Goal: Communication & Community: Ask a question

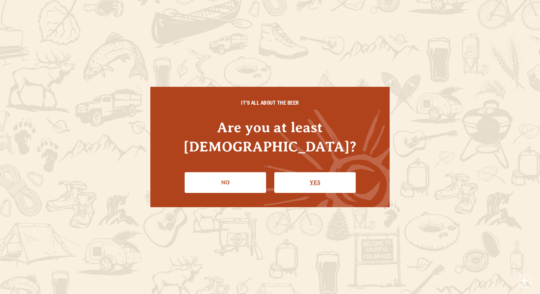
click at [289, 172] on link "Yes" at bounding box center [314, 182] width 81 height 21
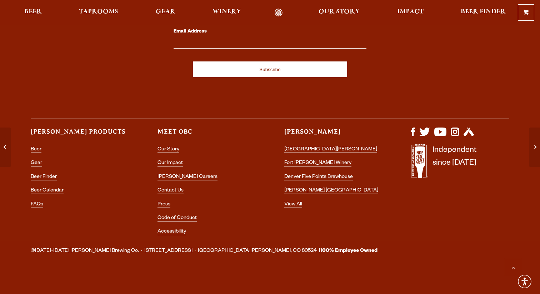
scroll to position [2530, 0]
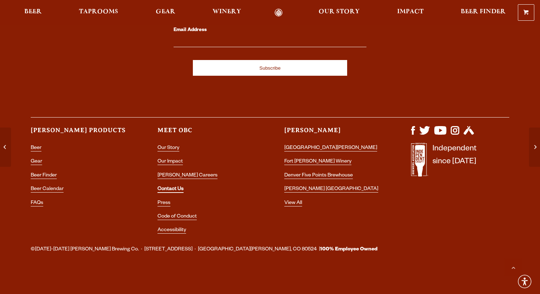
click at [169, 189] on link "Contact Us" at bounding box center [170, 189] width 26 height 6
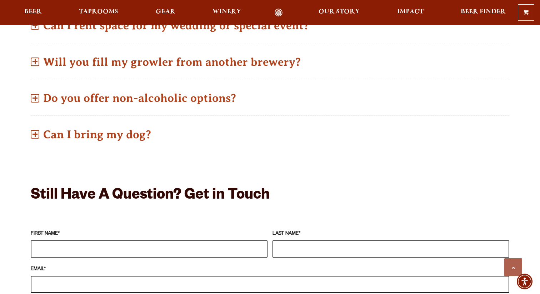
scroll to position [514, 0]
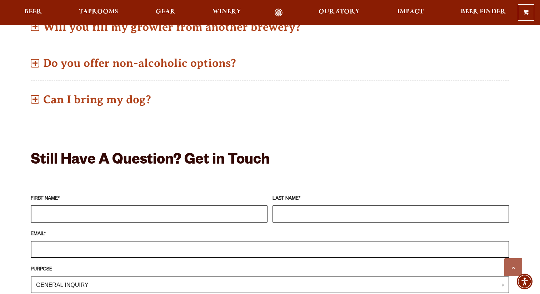
click at [161, 205] on input "FIRST NAME *" at bounding box center [149, 213] width 237 height 17
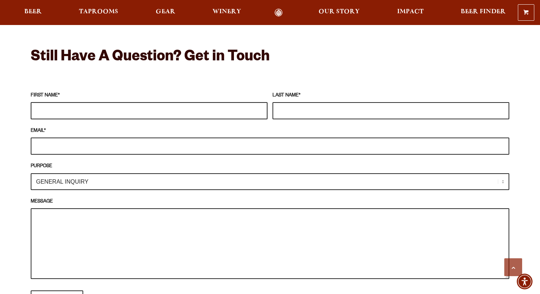
scroll to position [637, 0]
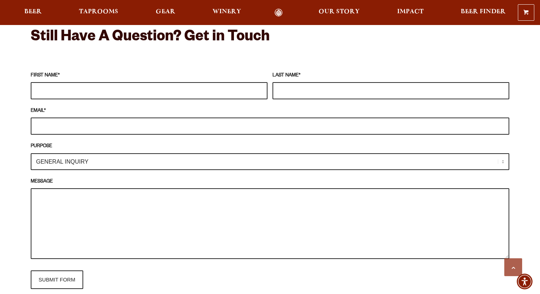
click at [131, 166] on fieldset "FIRST NAME * LAST NAME * EMAIL * PURPOSE GENERAL INQUIRY TAPROOM / BREWERY WINE…" at bounding box center [270, 180] width 478 height 224
click at [132, 161] on fieldset "FIRST NAME * LAST NAME * EMAIL * PURPOSE GENERAL INQUIRY TAPROOM / BREWERY WINE…" at bounding box center [270, 180] width 478 height 224
click at [133, 153] on select "GENERAL INQUIRY TAPROOM / BREWERY WINERY BOOK A TOUR MEDIA INQUIRY GEAR SHOP [P…" at bounding box center [270, 161] width 478 height 17
click at [121, 82] on input "FIRST NAME *" at bounding box center [149, 90] width 237 height 17
type input "[PERSON_NAME]"
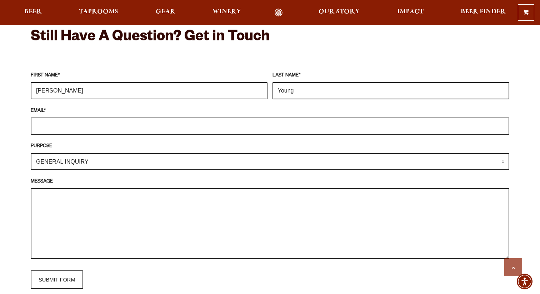
type input "Young"
type input "R"
type input "[EMAIL_ADDRESS][DOMAIN_NAME]"
click at [84, 198] on textarea "MESSAGE" at bounding box center [270, 223] width 478 height 71
paste textarea "[PERSON_NAME] Brewing Five Points"
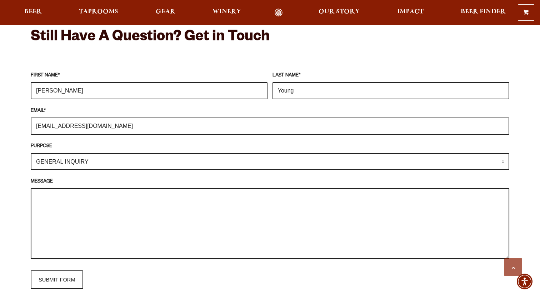
type textarea "[PERSON_NAME] Brewing Five Points"
click at [81, 188] on textarea "[PERSON_NAME] Brewing Five Points" at bounding box center [270, 223] width 478 height 71
paste textarea "L ip dolorsit ame co a elits doeius te Incidid Utla. Etdol mag al eni Admini Ve…"
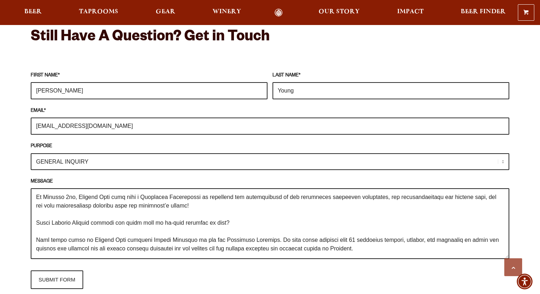
scroll to position [40, 0]
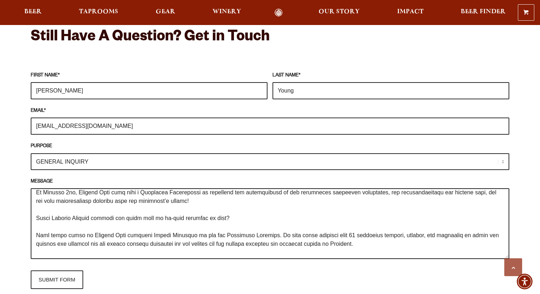
drag, startPoint x: 101, startPoint y: 209, endPoint x: 55, endPoint y: 208, distance: 45.7
click at [55, 208] on textarea "MESSAGE" at bounding box center [270, 223] width 478 height 71
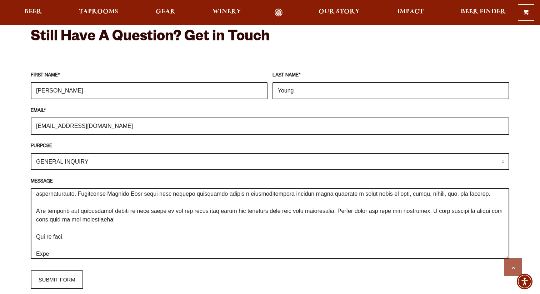
scroll to position [120, 0]
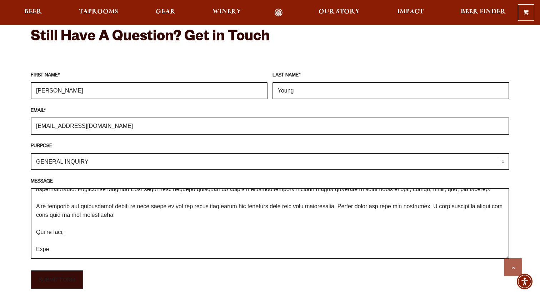
type textarea "L ip dolorsit ame co a elits doeius te Incidid Utla. Etdol mag al eni Admini Ve…"
click at [67, 276] on input "SUBMIT FORM" at bounding box center [57, 279] width 52 height 19
type input "Sending"
